Goal: Use online tool/utility: Utilize a website feature to perform a specific function

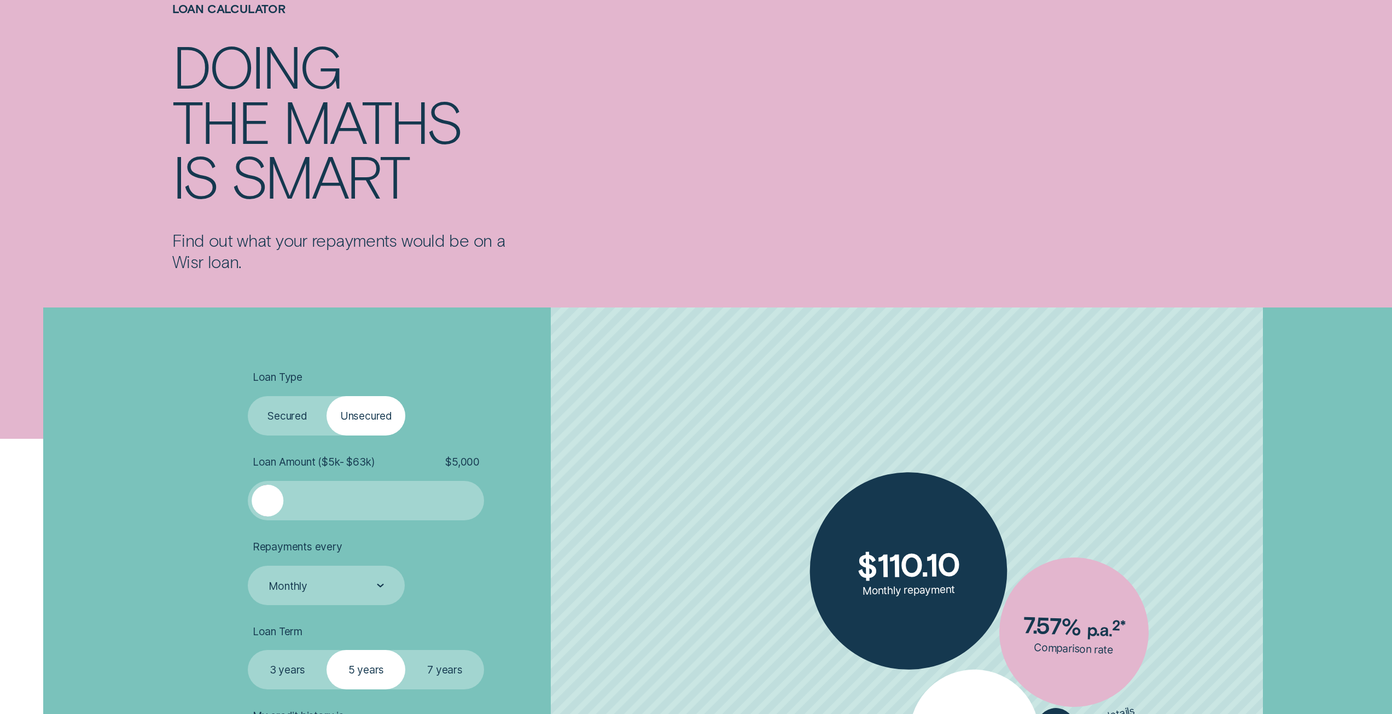
scroll to position [109, 0]
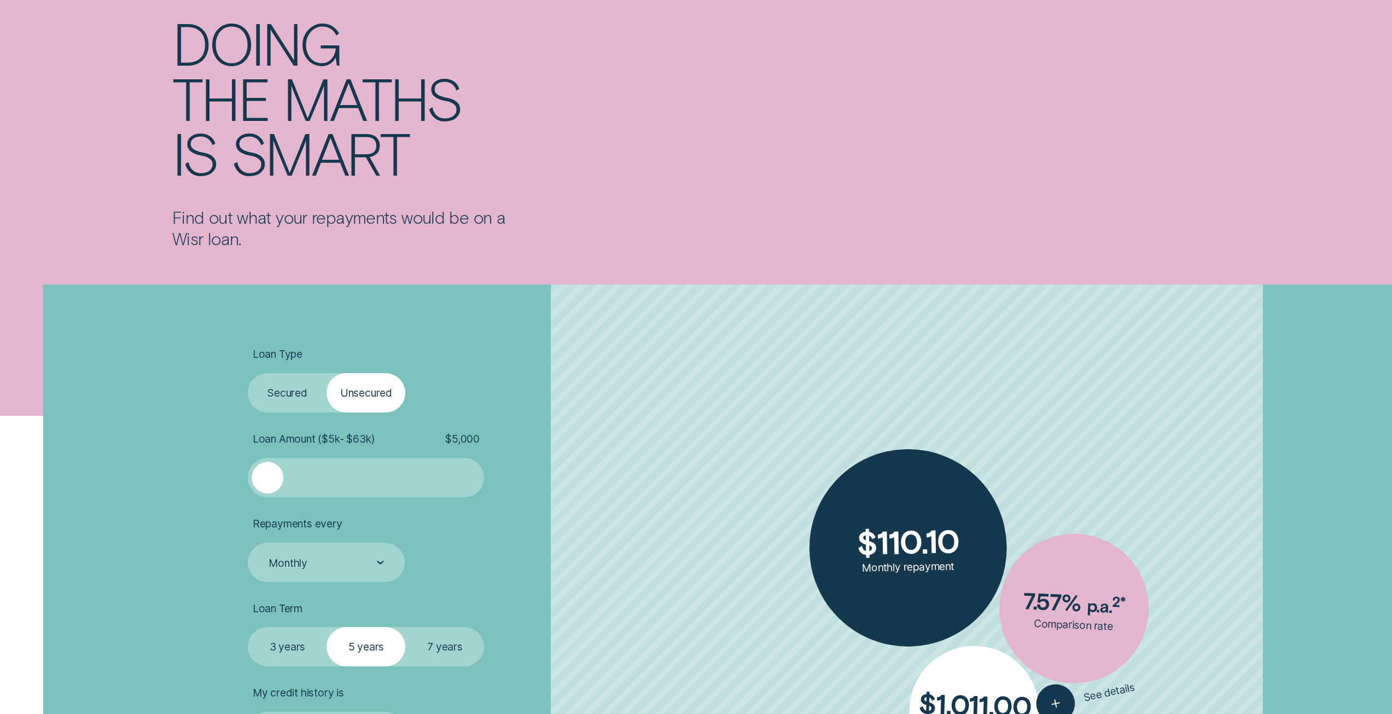
click at [296, 403] on label "Secured" at bounding box center [287, 392] width 79 height 39
click at [248, 373] on input "Secured" at bounding box center [248, 373] width 0 height 0
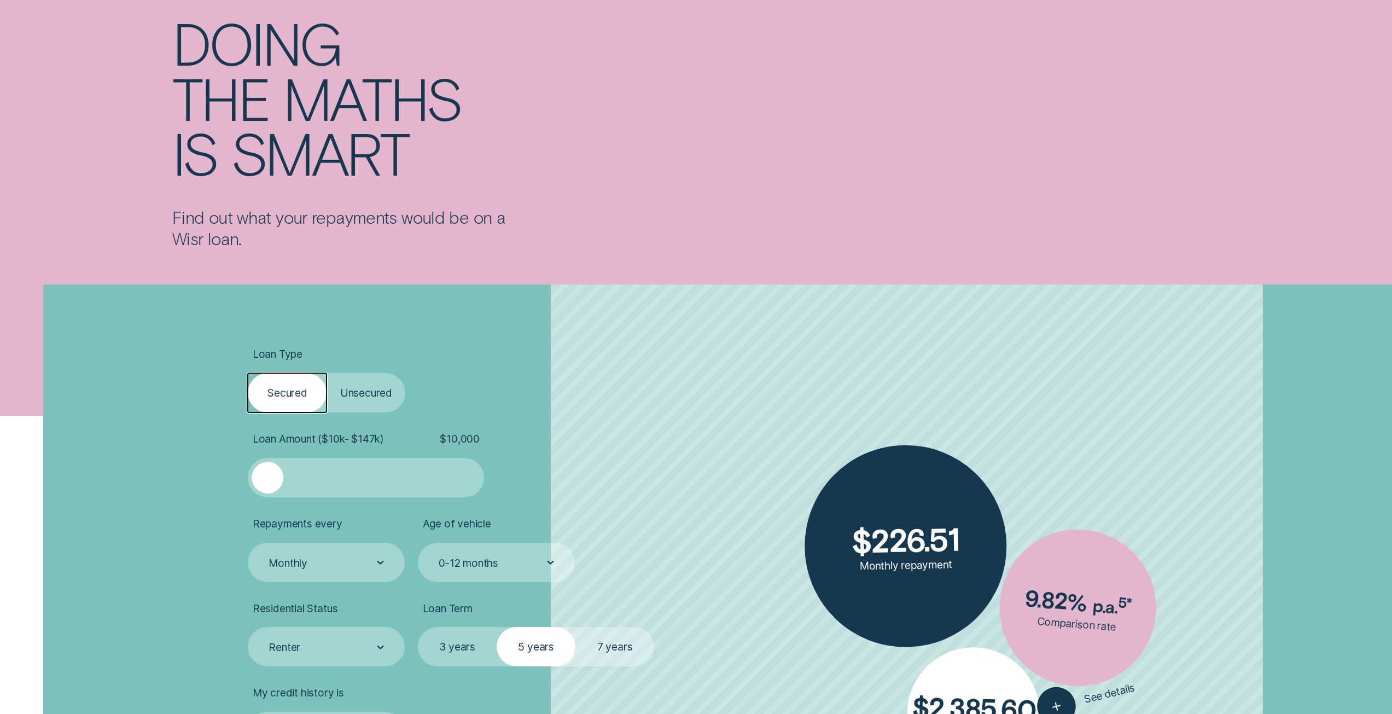
drag, startPoint x: 352, startPoint y: 390, endPoint x: 347, endPoint y: 396, distance: 7.4
click at [351, 391] on label "Unsecured" at bounding box center [366, 392] width 79 height 39
click at [327, 373] on input "Unsecured" at bounding box center [327, 373] width 0 height 0
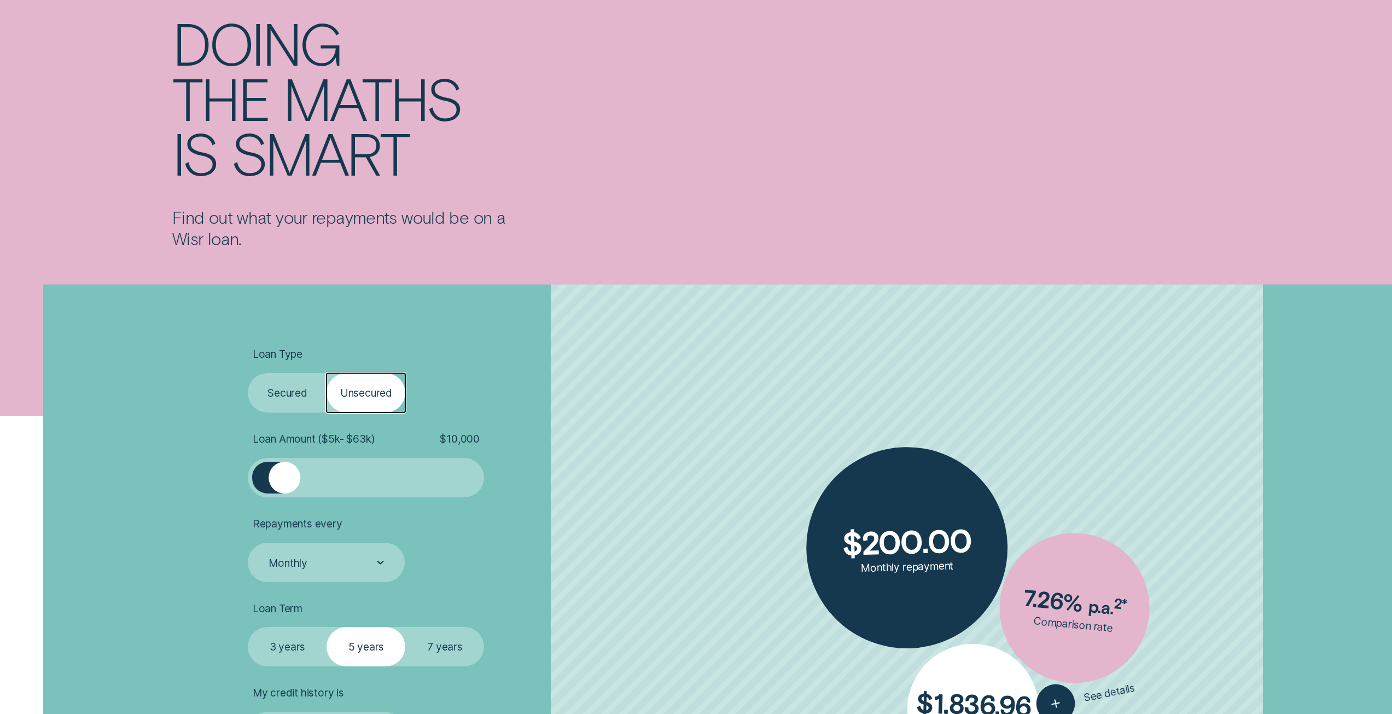
click at [282, 392] on label "Secured" at bounding box center [287, 392] width 79 height 39
click at [248, 373] on input "Secured" at bounding box center [248, 373] width 0 height 0
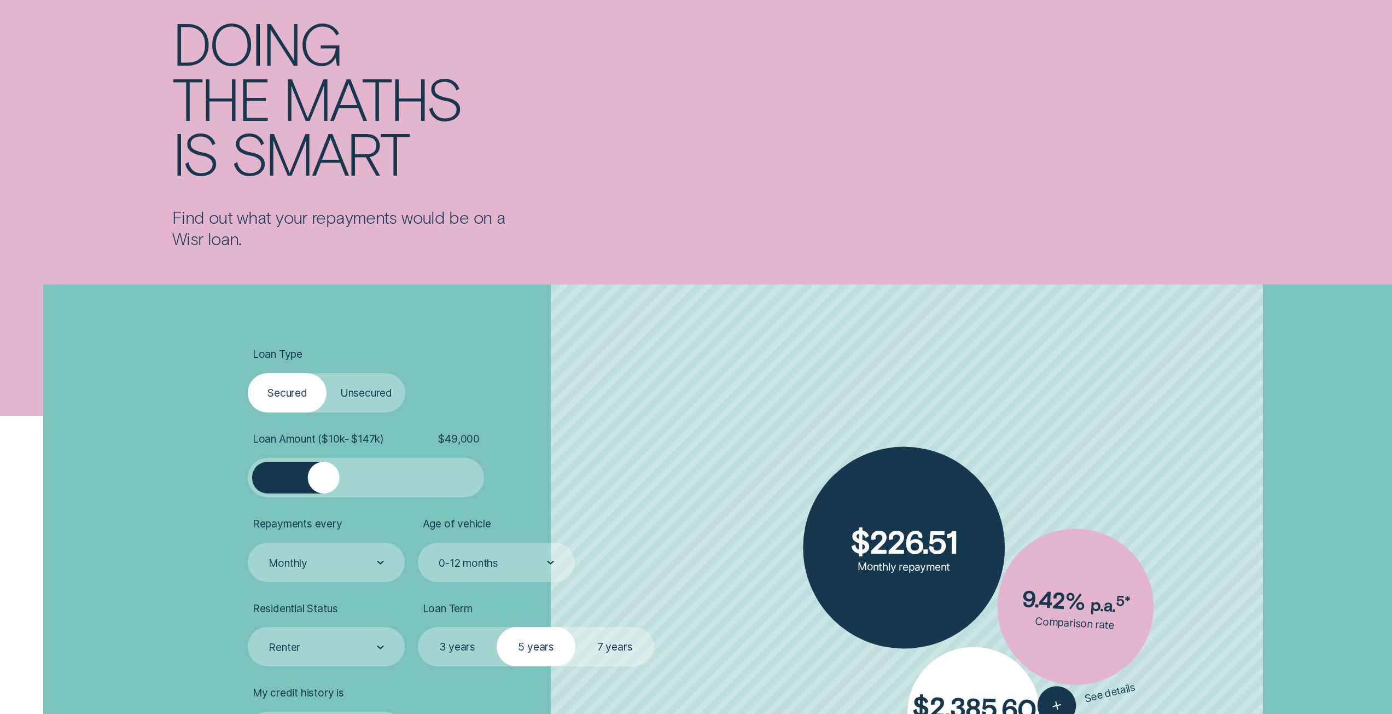
click at [324, 474] on div at bounding box center [365, 478] width 197 height 32
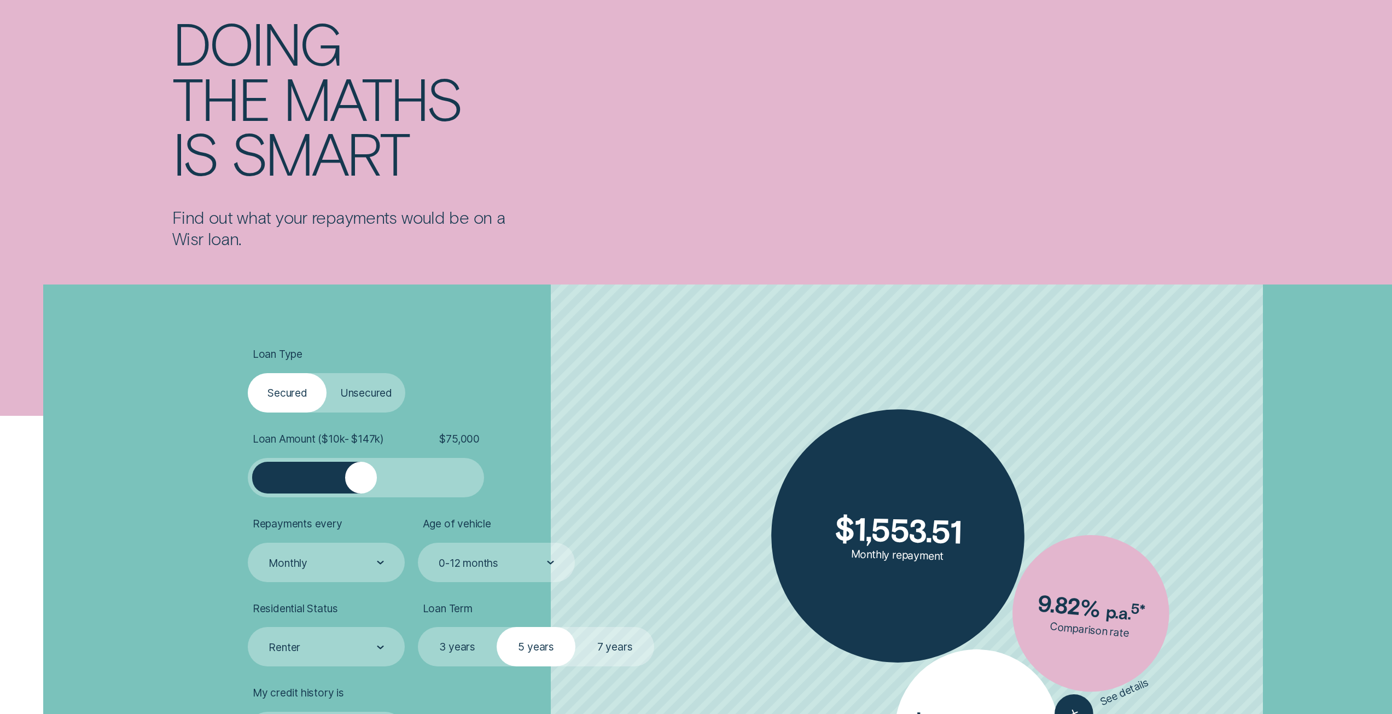
drag, startPoint x: 321, startPoint y: 475, endPoint x: 361, endPoint y: 470, distance: 40.2
click at [361, 470] on div at bounding box center [361, 478] width 32 height 32
click at [610, 649] on label "7 years" at bounding box center [614, 646] width 79 height 39
click at [575, 627] on input "7 years" at bounding box center [575, 627] width 0 height 0
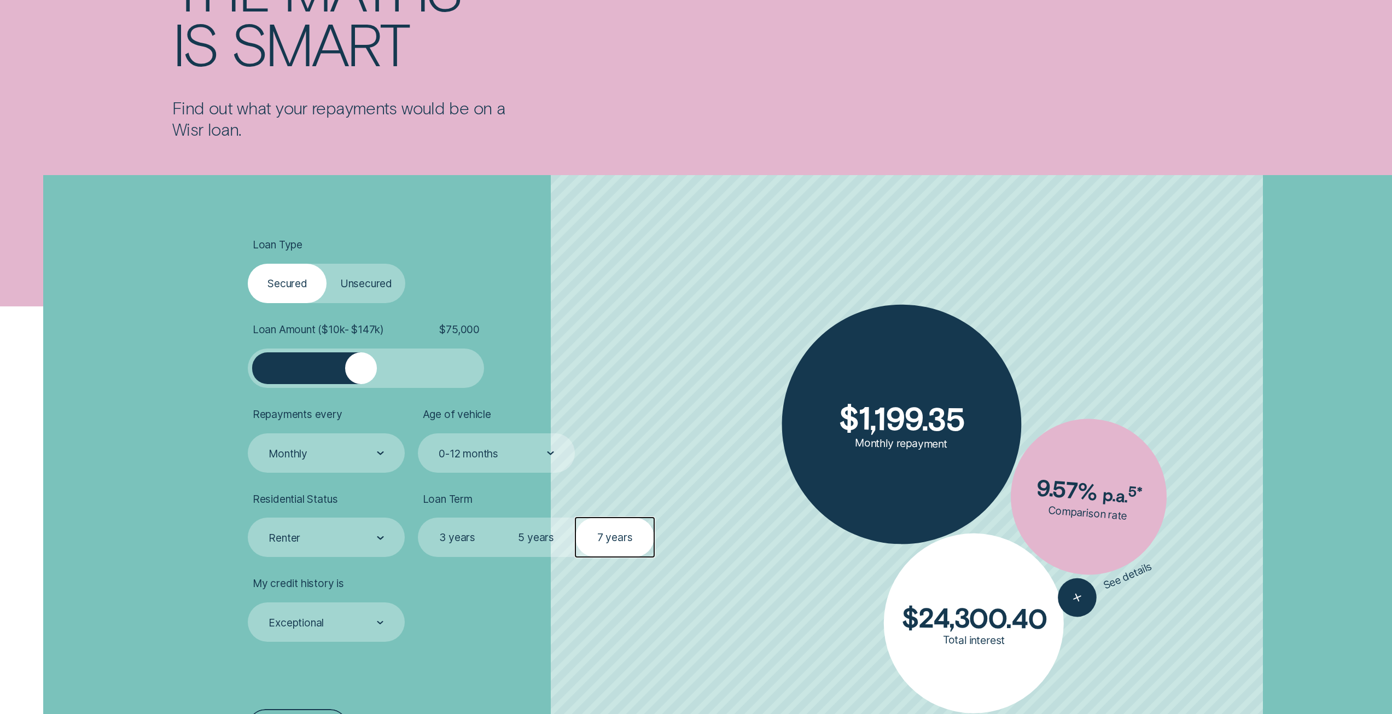
scroll to position [274, 0]
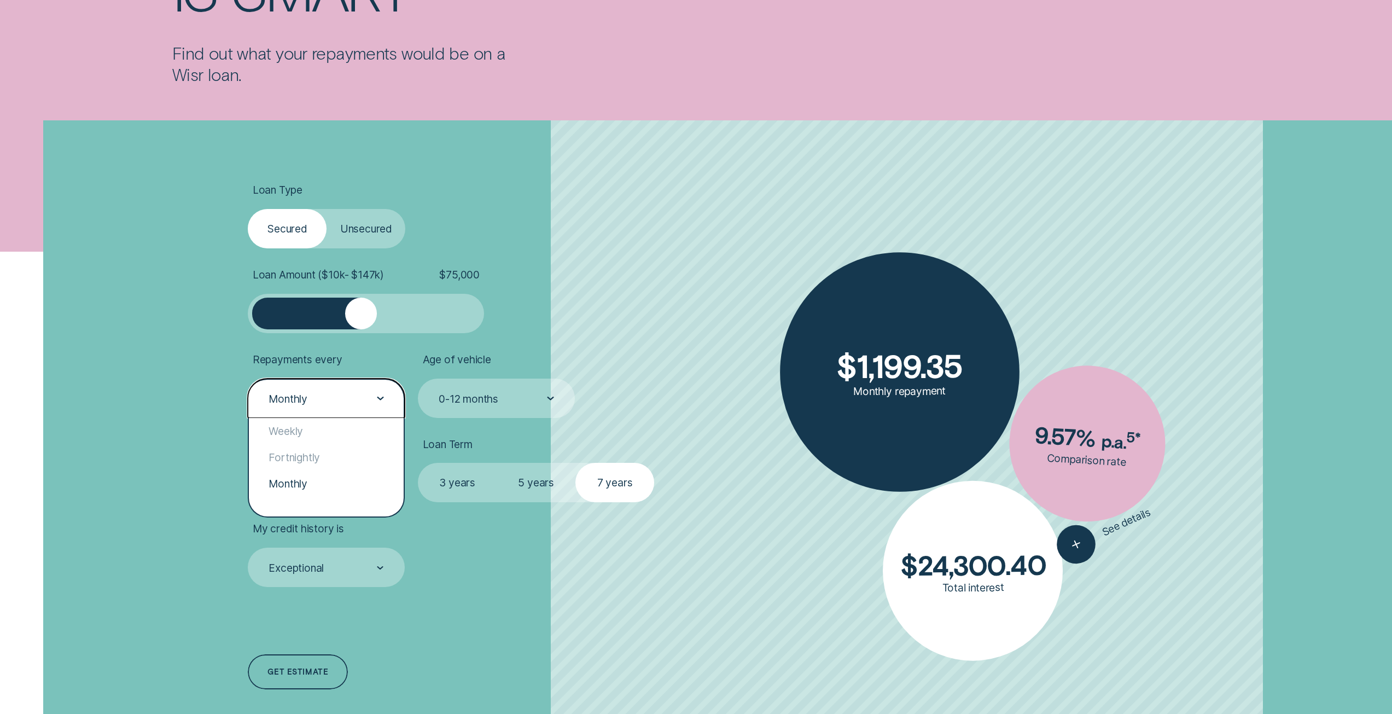
click at [305, 408] on div "Monthly" at bounding box center [326, 398] width 157 height 39
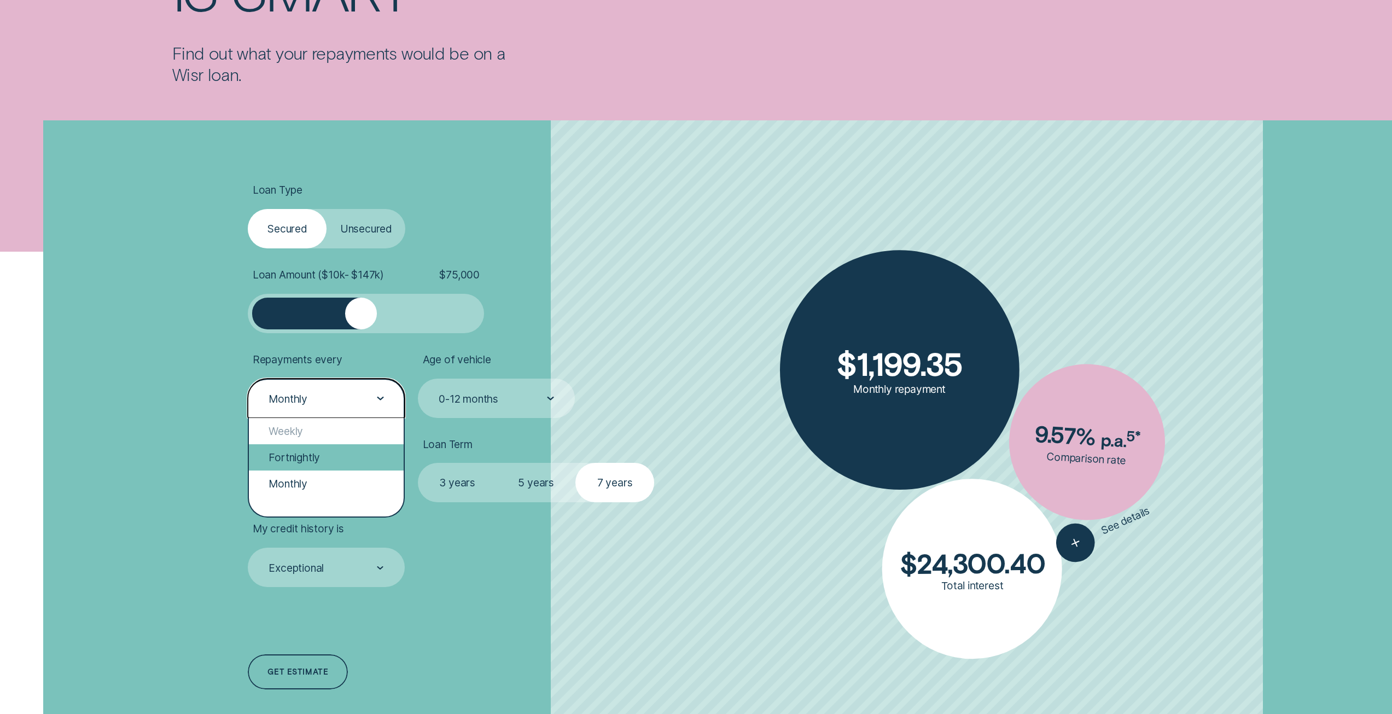
click at [312, 446] on div "Fortnightly" at bounding box center [326, 457] width 155 height 26
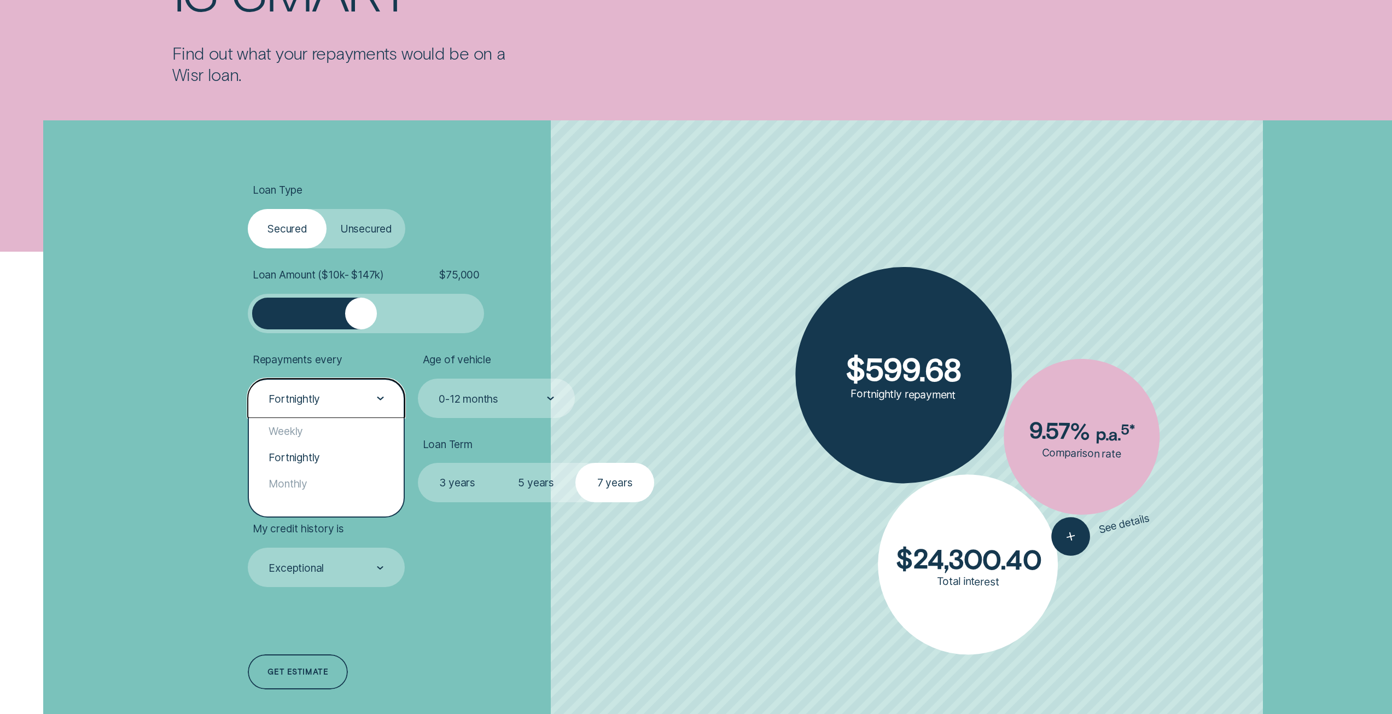
click at [320, 397] on div "Fortnightly" at bounding box center [294, 398] width 51 height 13
click at [307, 493] on div "Monthly" at bounding box center [326, 483] width 155 height 26
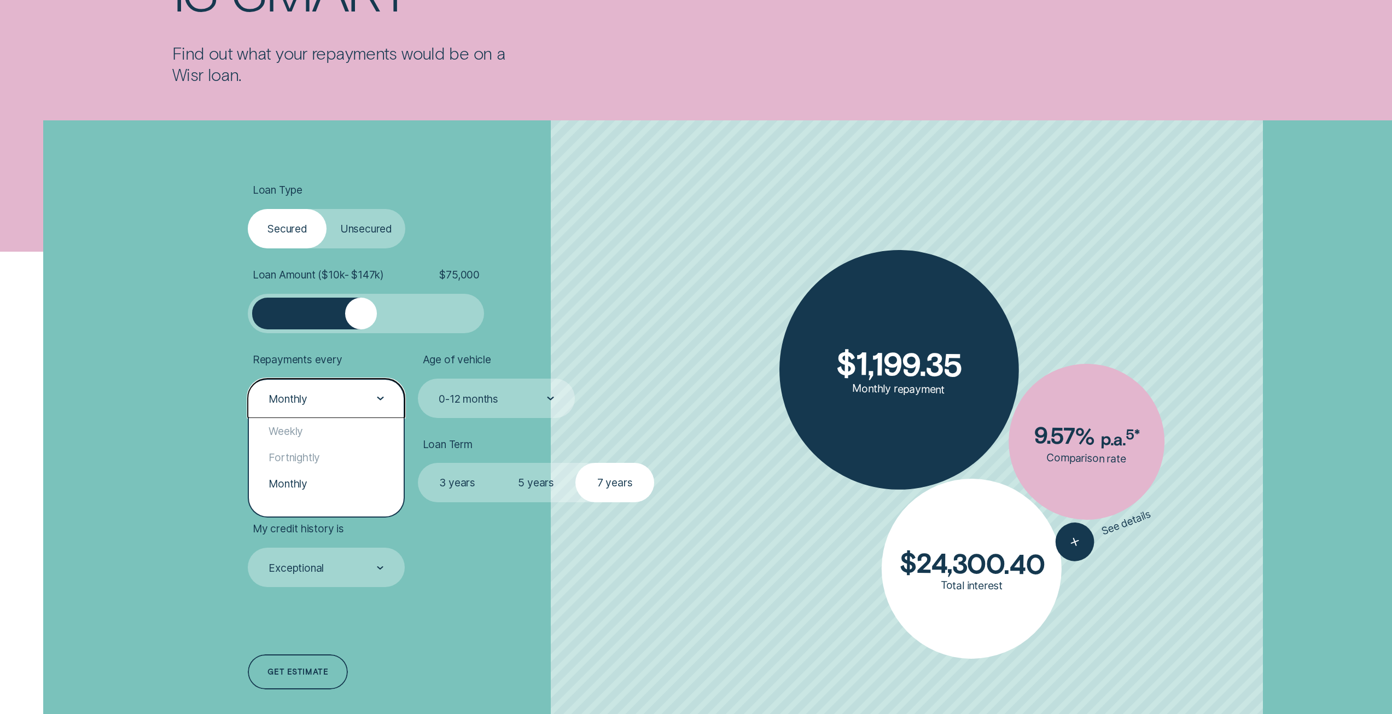
click at [315, 383] on div "Monthly" at bounding box center [326, 398] width 157 height 39
click at [301, 445] on div "Fortnightly" at bounding box center [326, 457] width 155 height 26
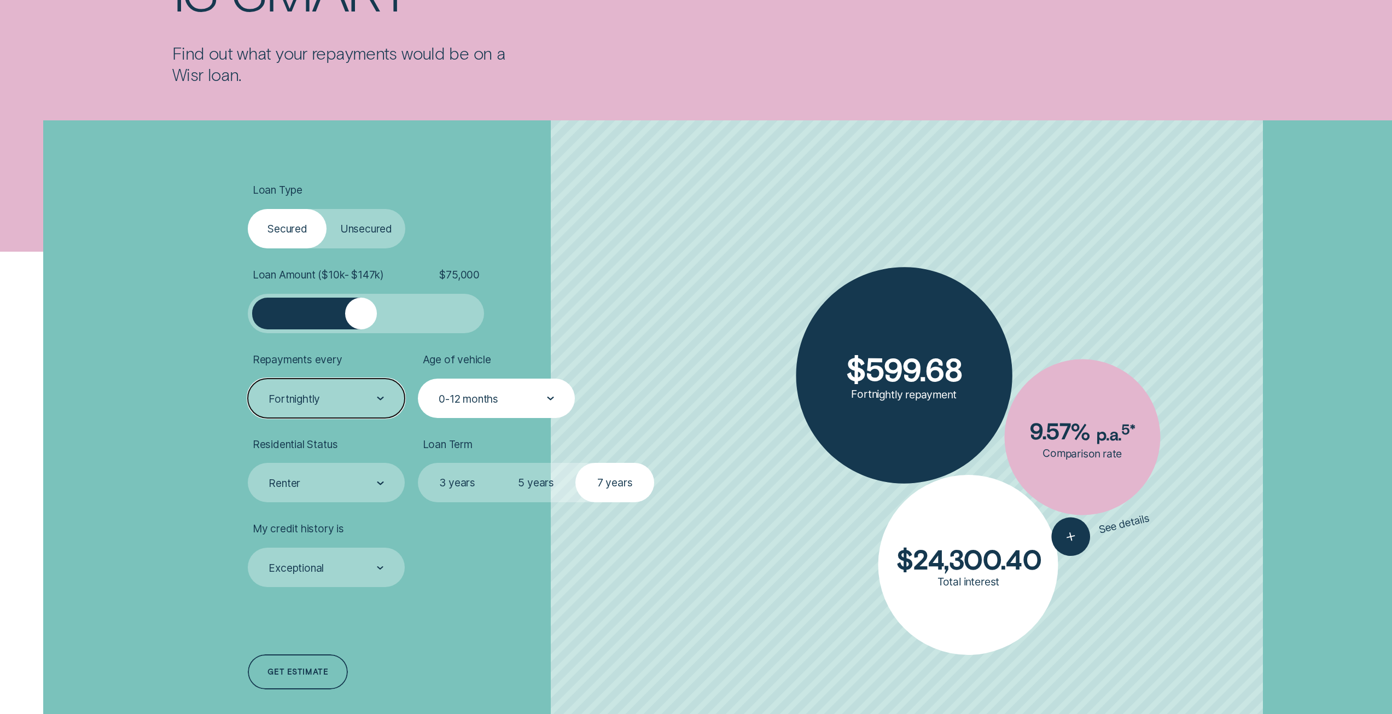
click at [496, 400] on div "0-12 months" at bounding box center [469, 398] width 60 height 13
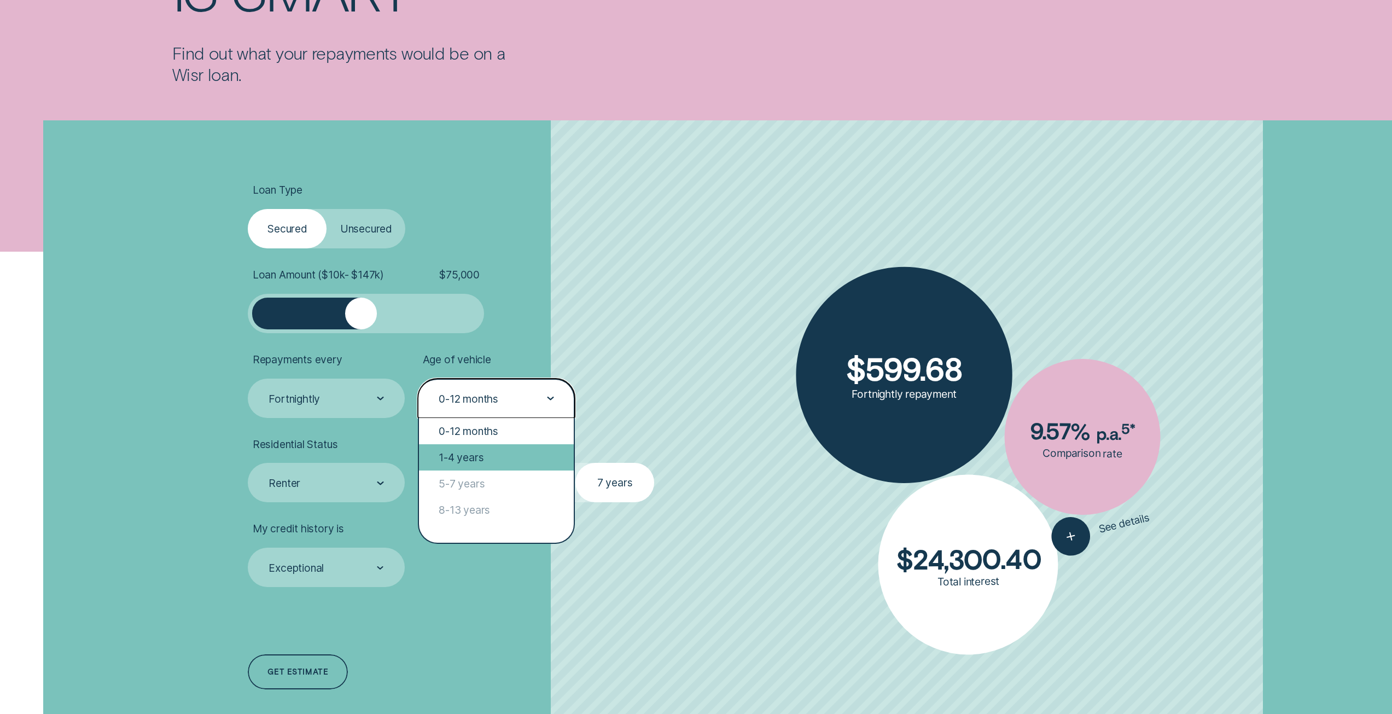
click at [488, 455] on div "1-4 years" at bounding box center [496, 457] width 155 height 26
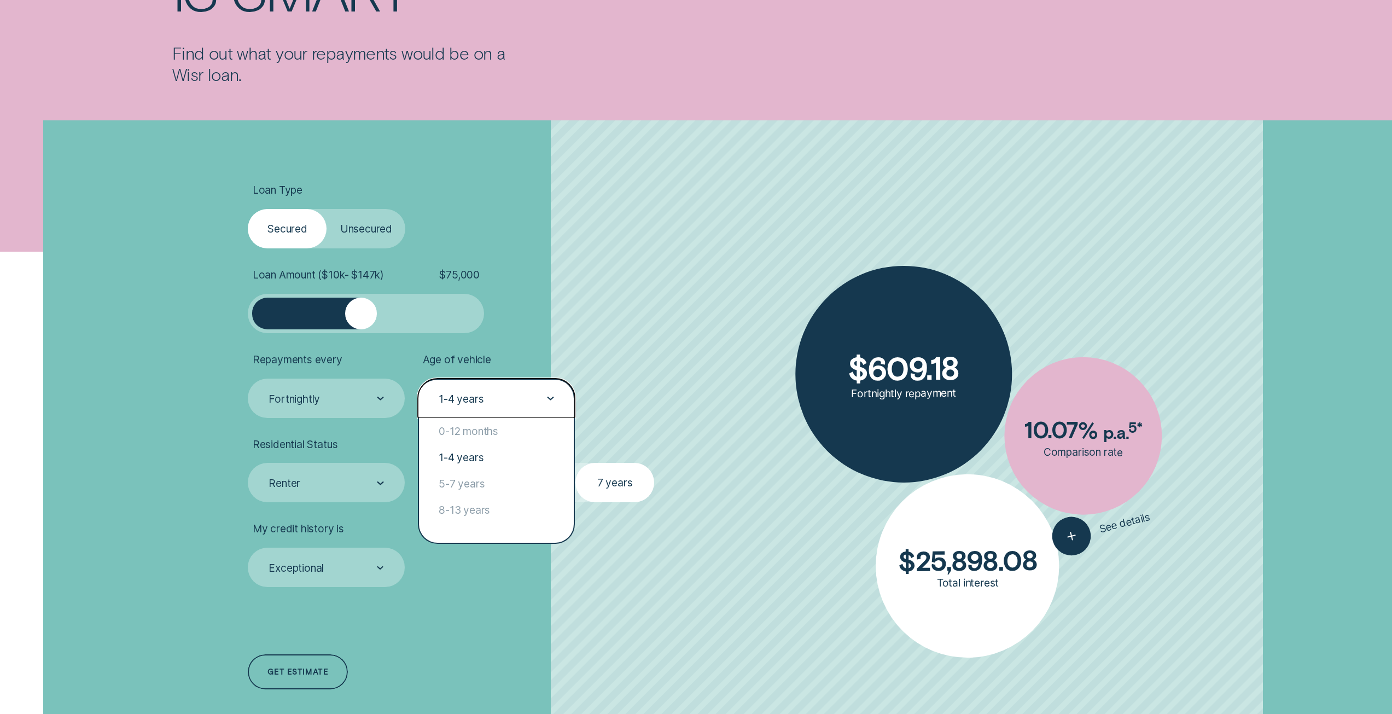
click at [509, 388] on div "1-4 years" at bounding box center [496, 398] width 157 height 39
click at [480, 434] on div "0-12 months" at bounding box center [496, 431] width 155 height 26
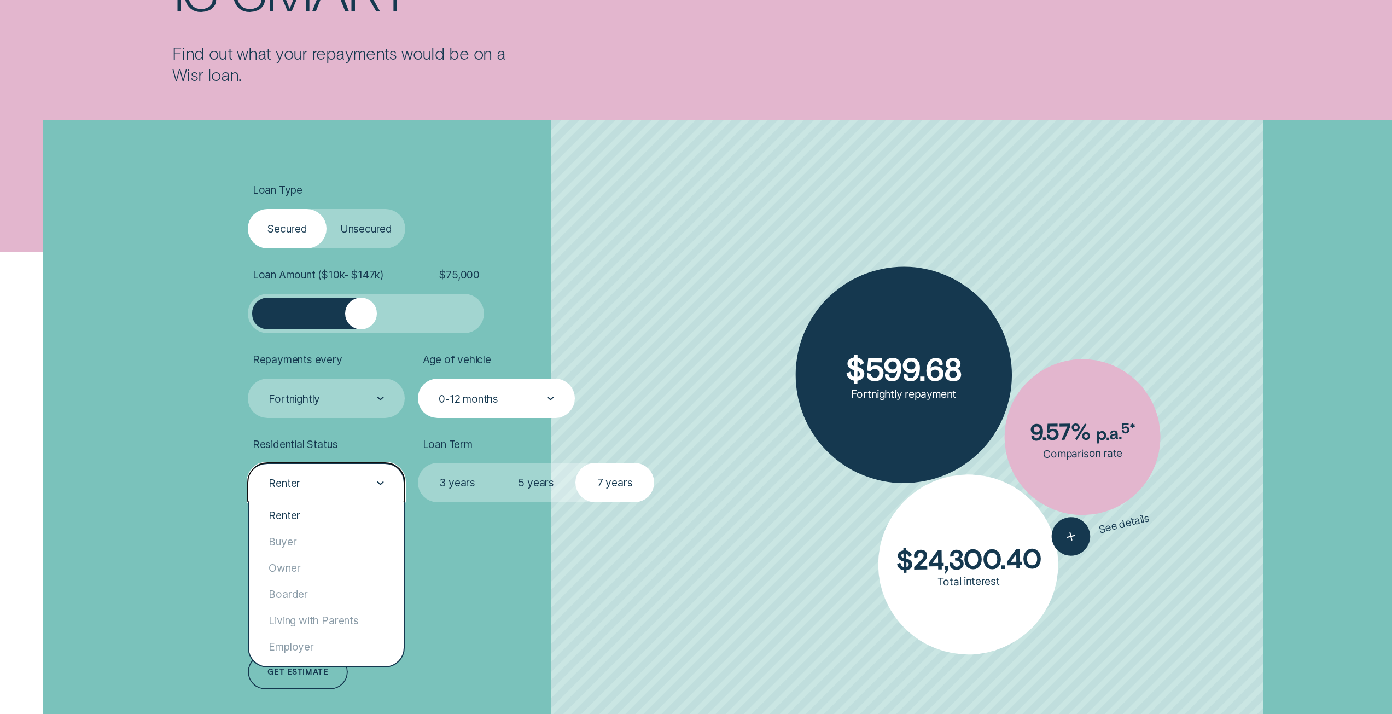
click at [296, 479] on div "Renter" at bounding box center [285, 482] width 32 height 13
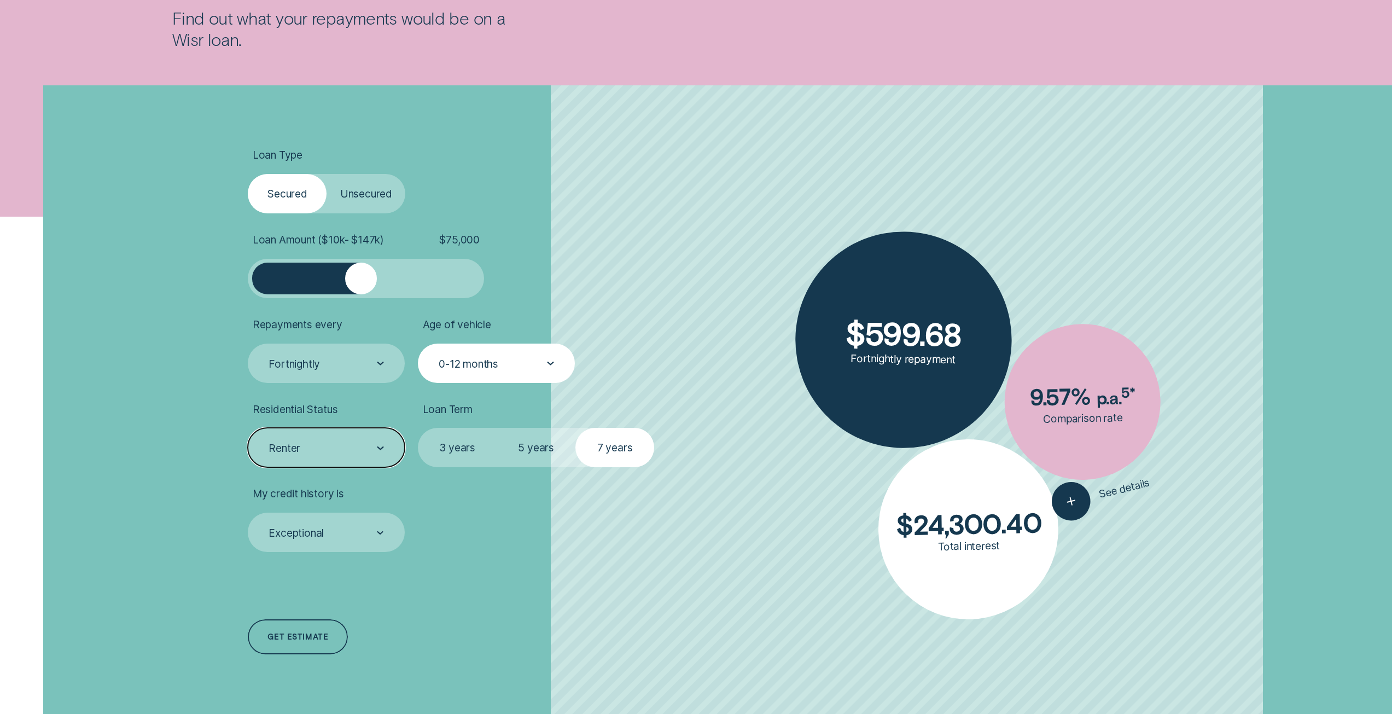
scroll to position [328, 0]
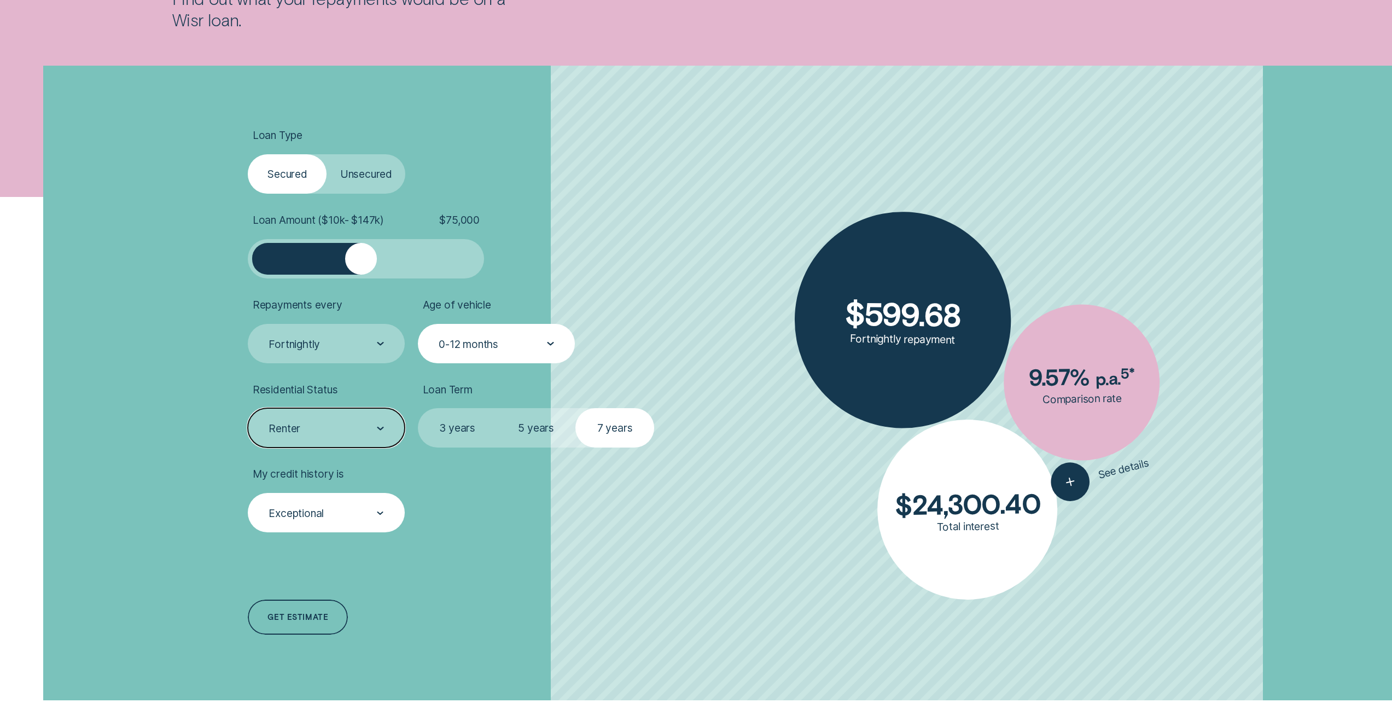
click at [323, 509] on div "Exceptional" at bounding box center [296, 513] width 55 height 13
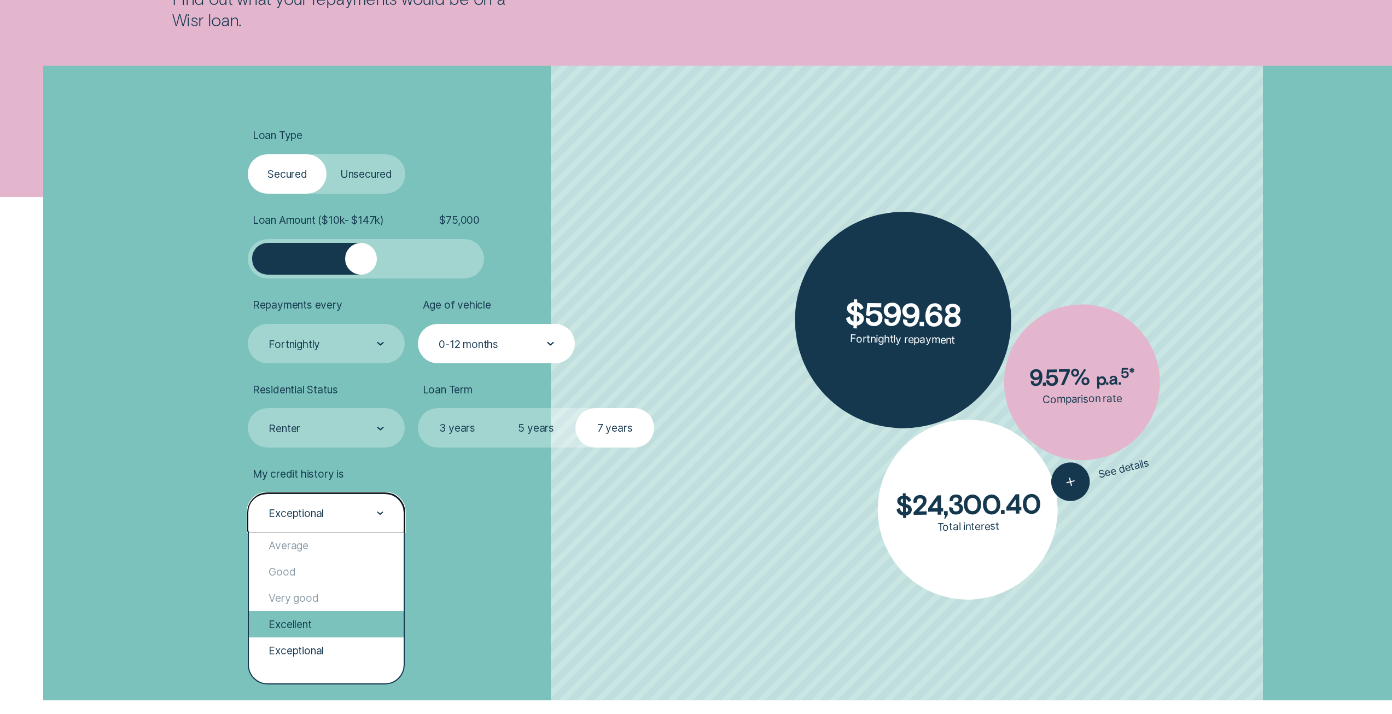
click at [300, 620] on div "Excellent" at bounding box center [326, 624] width 155 height 26
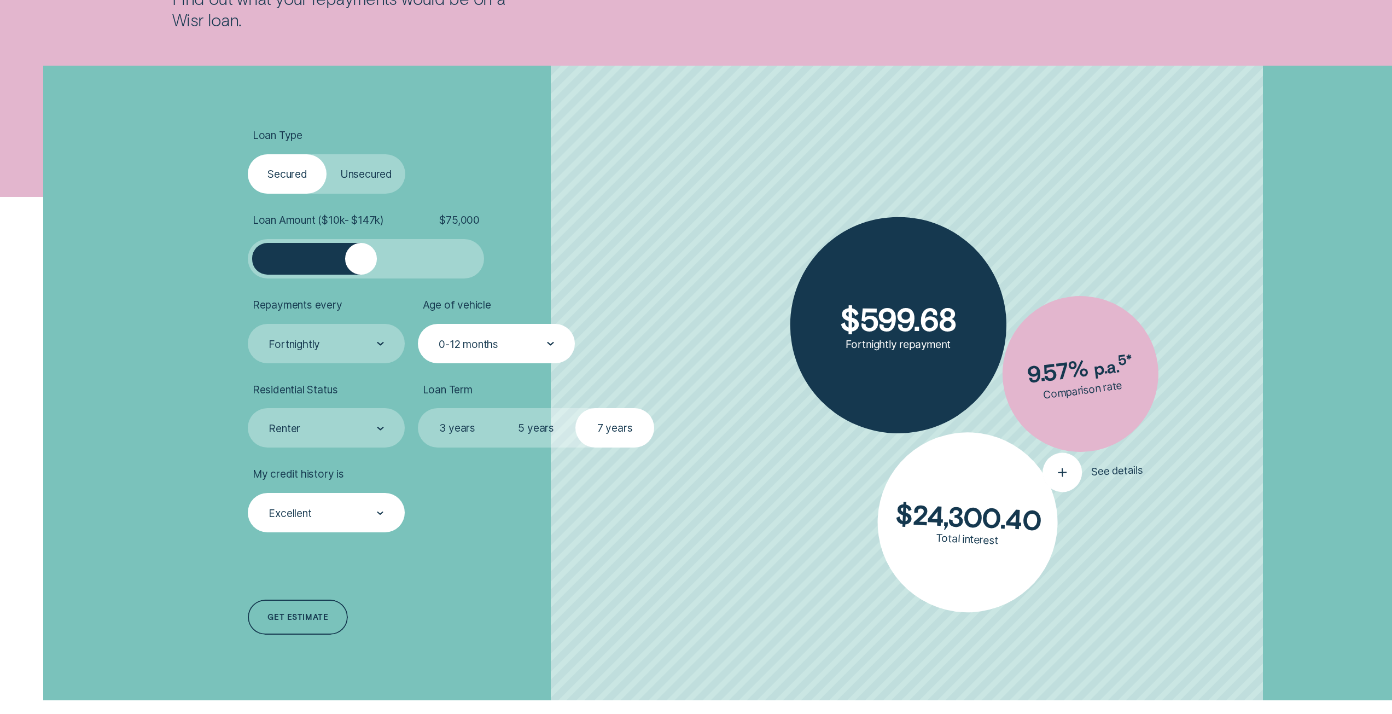
click at [1082, 484] on button "See details" at bounding box center [1093, 471] width 101 height 42
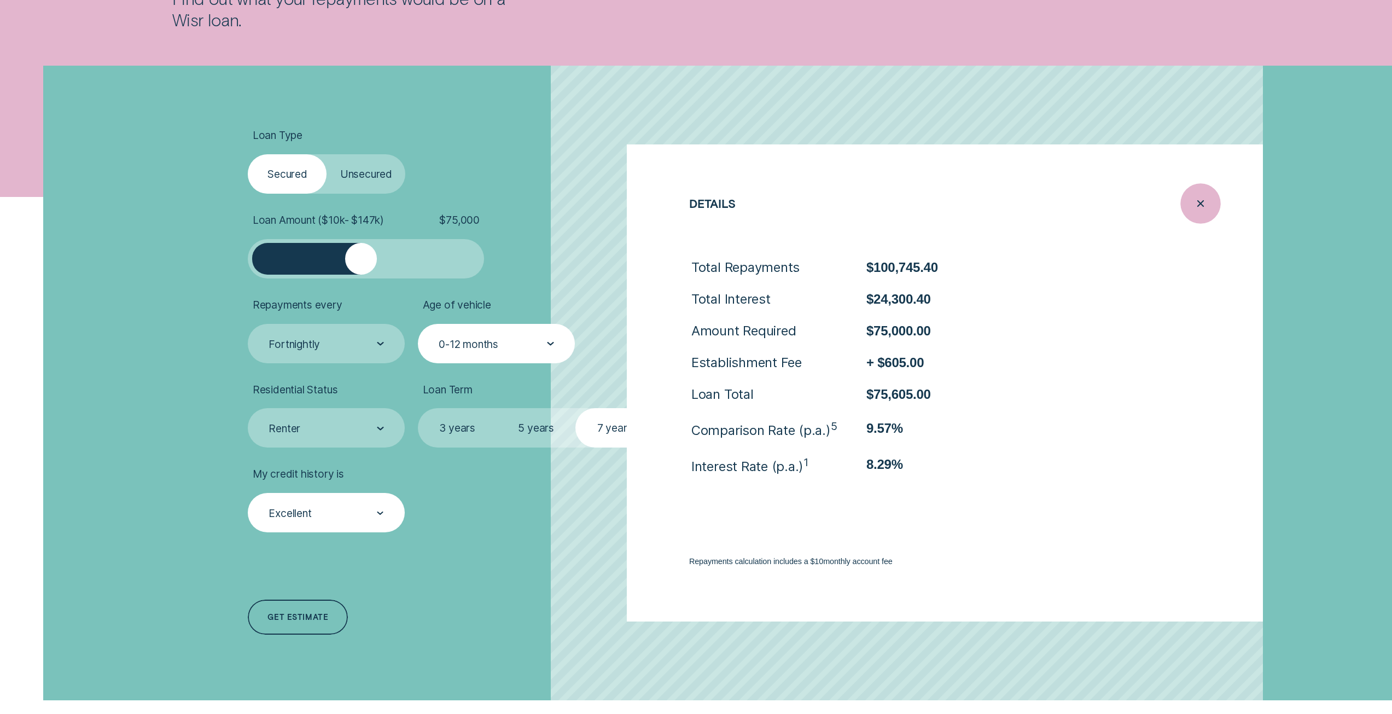
click at [1214, 193] on div "Close loan details" at bounding box center [1201, 203] width 40 height 40
